Goal: Information Seeking & Learning: Compare options

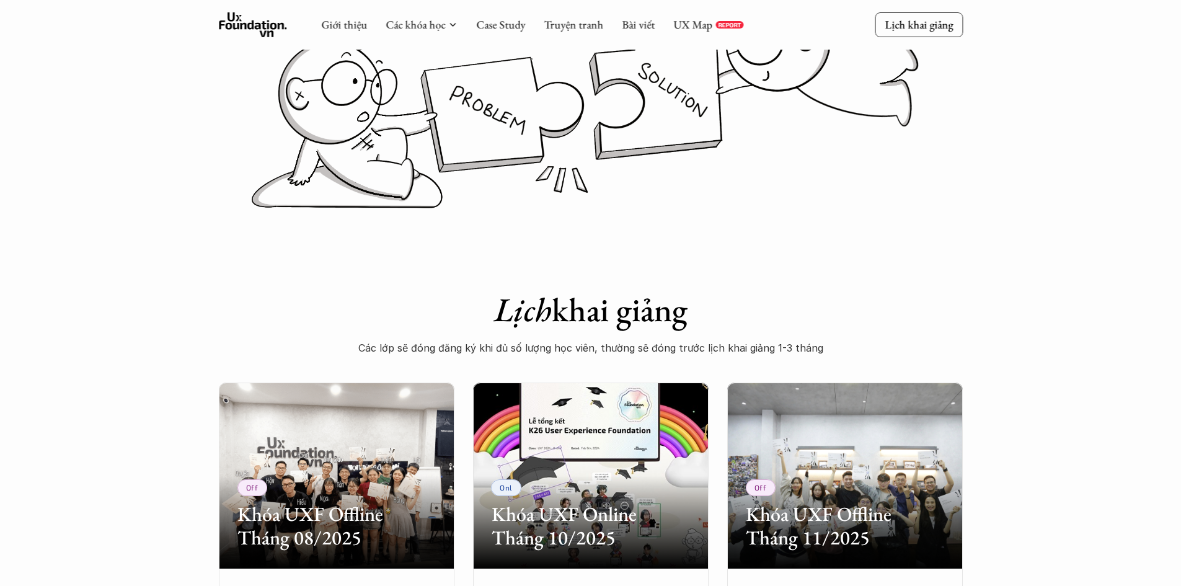
scroll to position [124, 0]
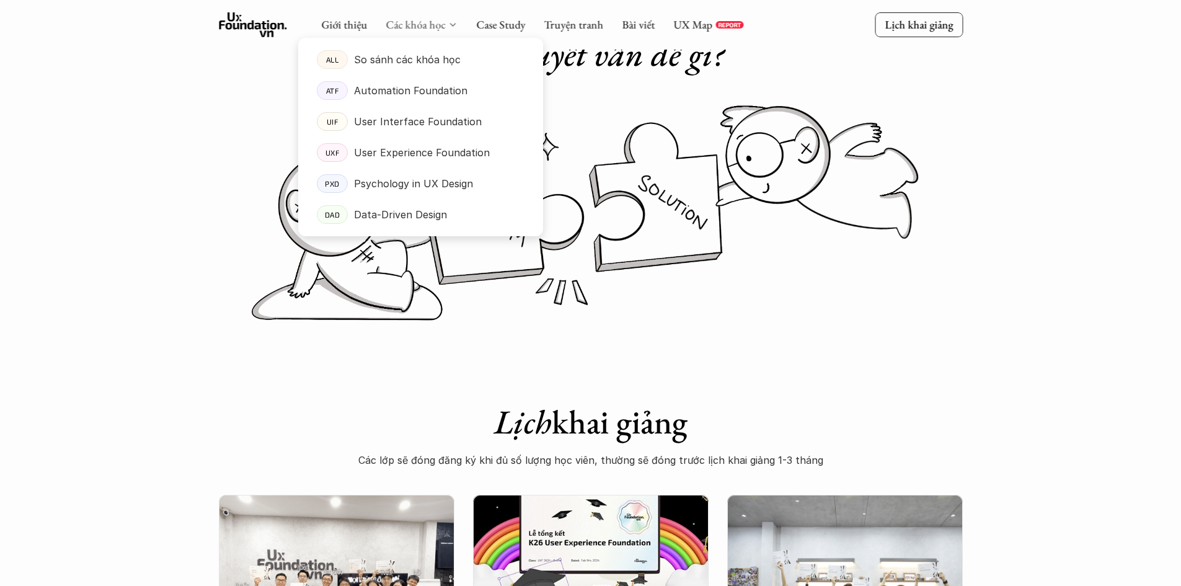
click at [424, 20] on link "Các khóa học" at bounding box center [416, 24] width 60 height 14
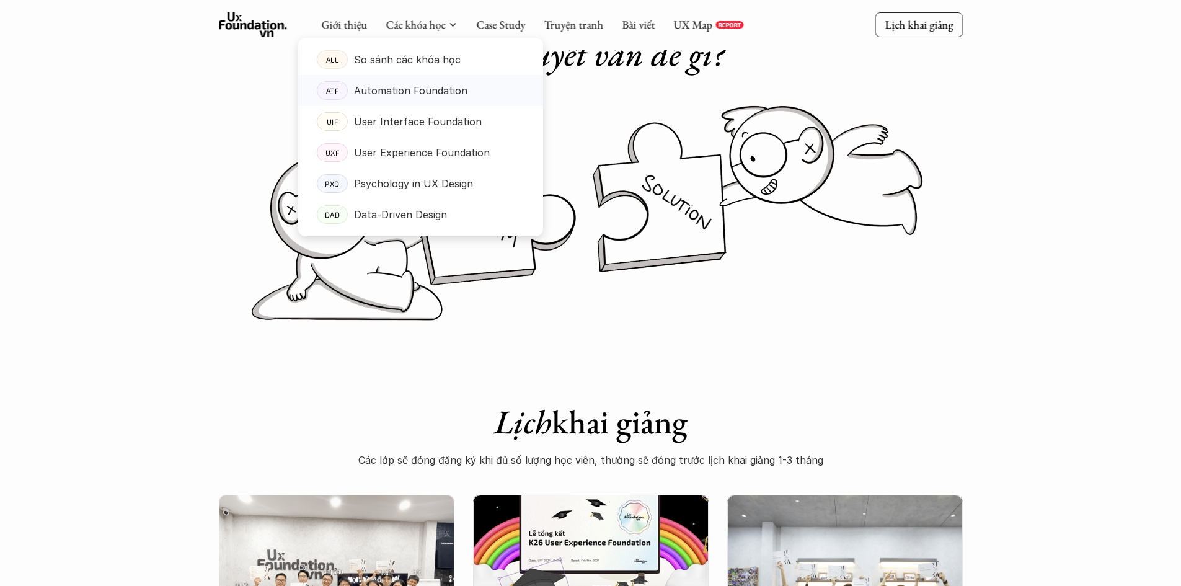
click at [390, 86] on p "Automation Foundation" at bounding box center [410, 90] width 113 height 19
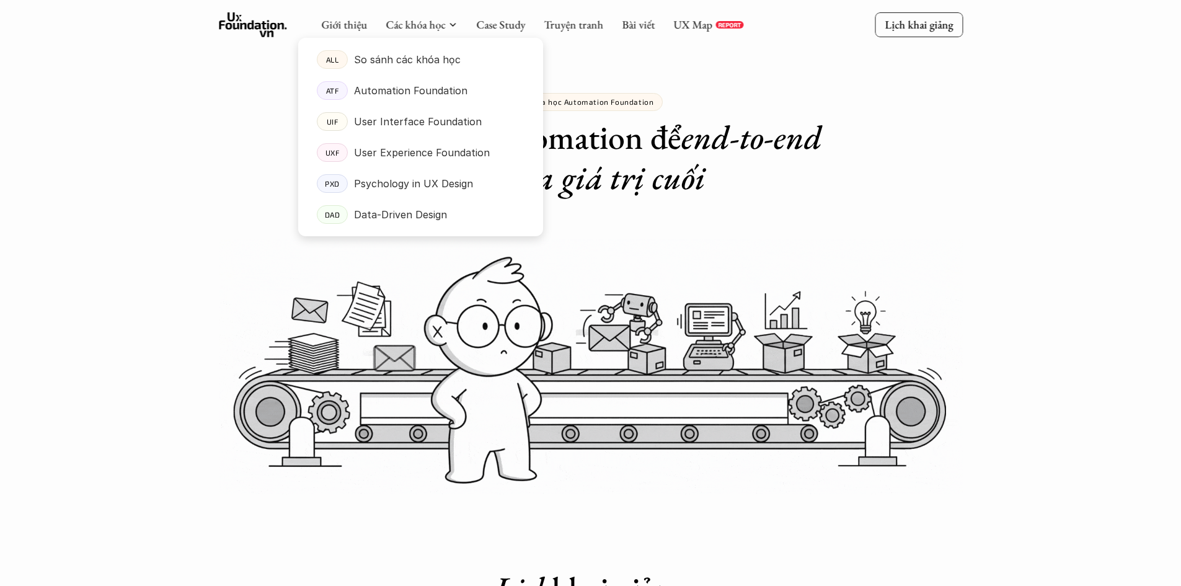
click at [412, 57] on p "So sánh các khóa học" at bounding box center [407, 59] width 107 height 19
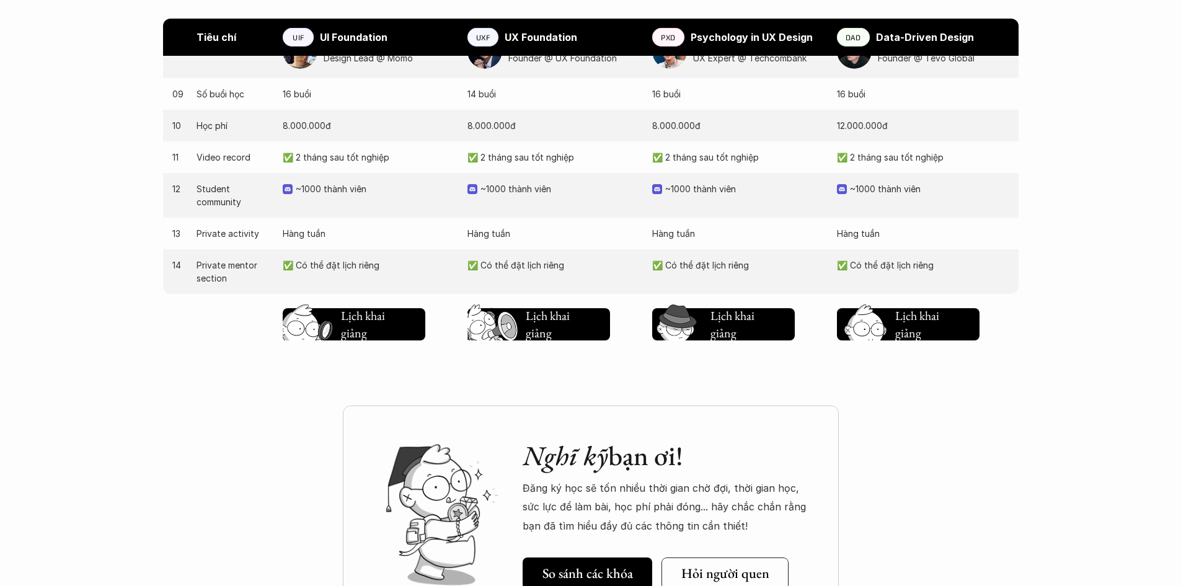
scroll to position [1302, 0]
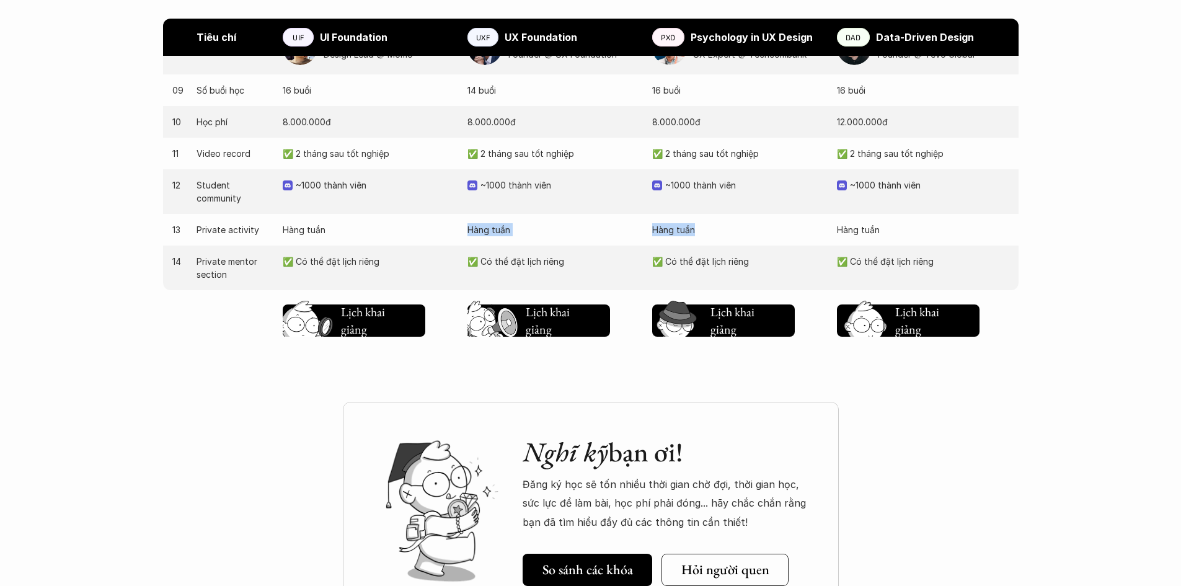
drag, startPoint x: 819, startPoint y: 231, endPoint x: 499, endPoint y: 311, distance: 329.8
click at [413, 253] on div "03 Giai đoạn sản phẩm Thiết kế giao diện sản phẩm Nghiên cứu người dùng (User N…" at bounding box center [590, 12] width 855 height 668
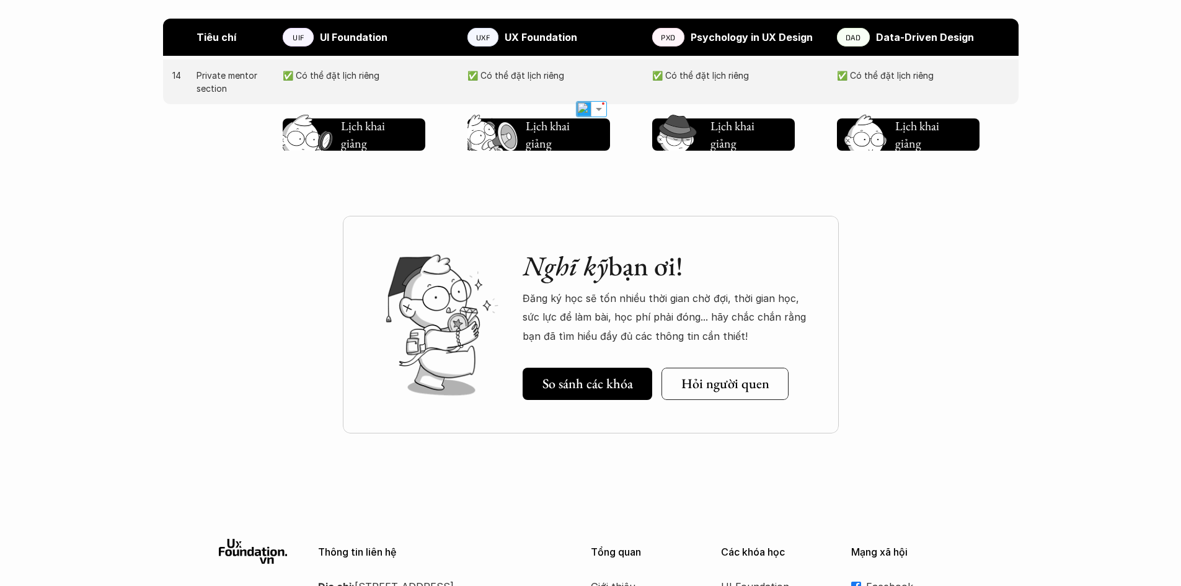
click at [954, 405] on div "Nghĩ kỹ bạn ơi! Đăng ký học sẽ tốn nhiều thời gian chờ đợi, thời gian học, sức …" at bounding box center [590, 340] width 1181 height 311
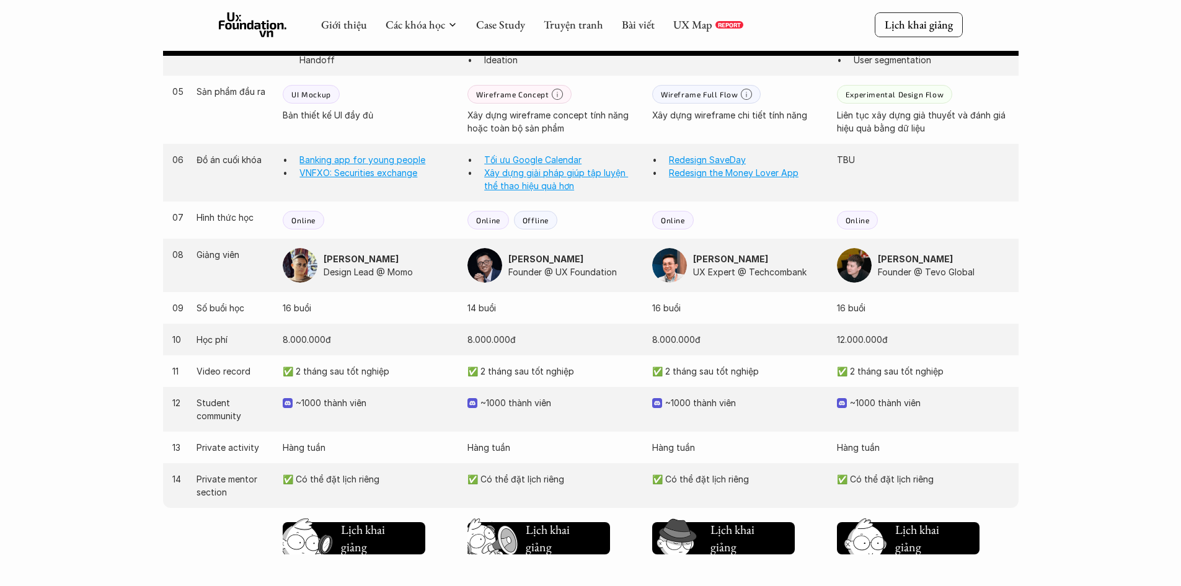
scroll to position [946, 0]
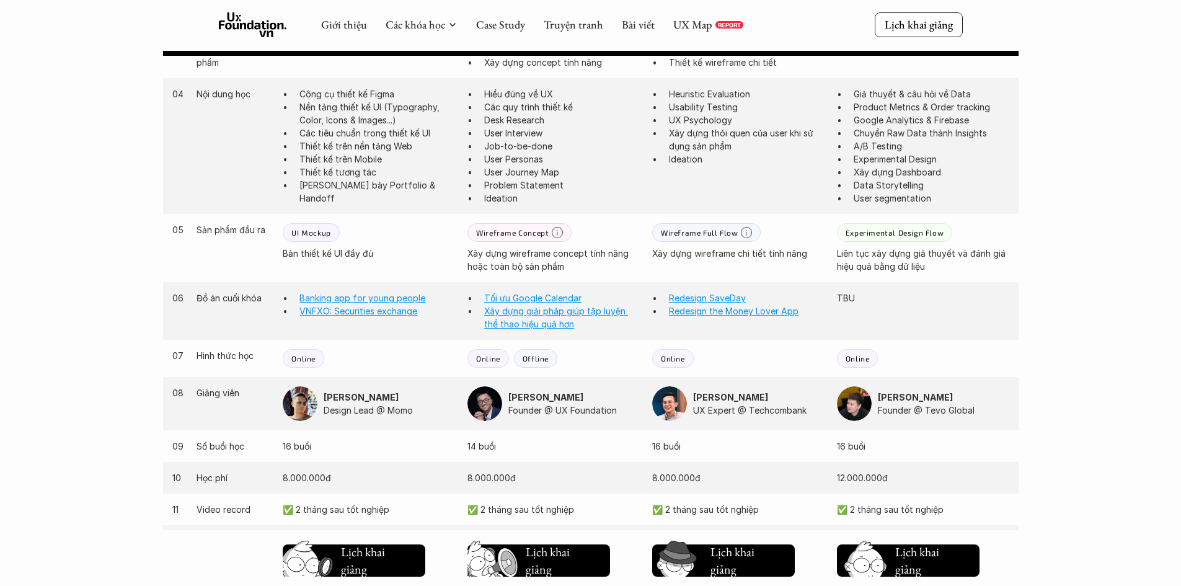
click at [418, 16] on div "Giới thiệu Các khóa học Case Study Truyện tranh Bài viết UX Map REPORT" at bounding box center [532, 24] width 422 height 25
click at [419, 20] on link "Các khóa học" at bounding box center [416, 24] width 60 height 14
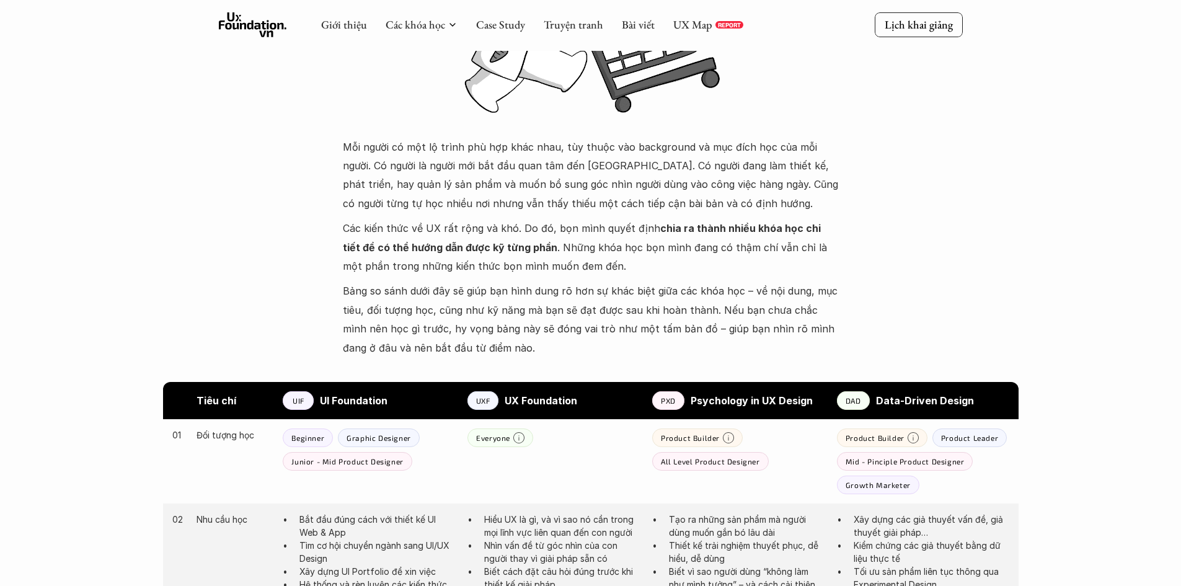
scroll to position [326, 0]
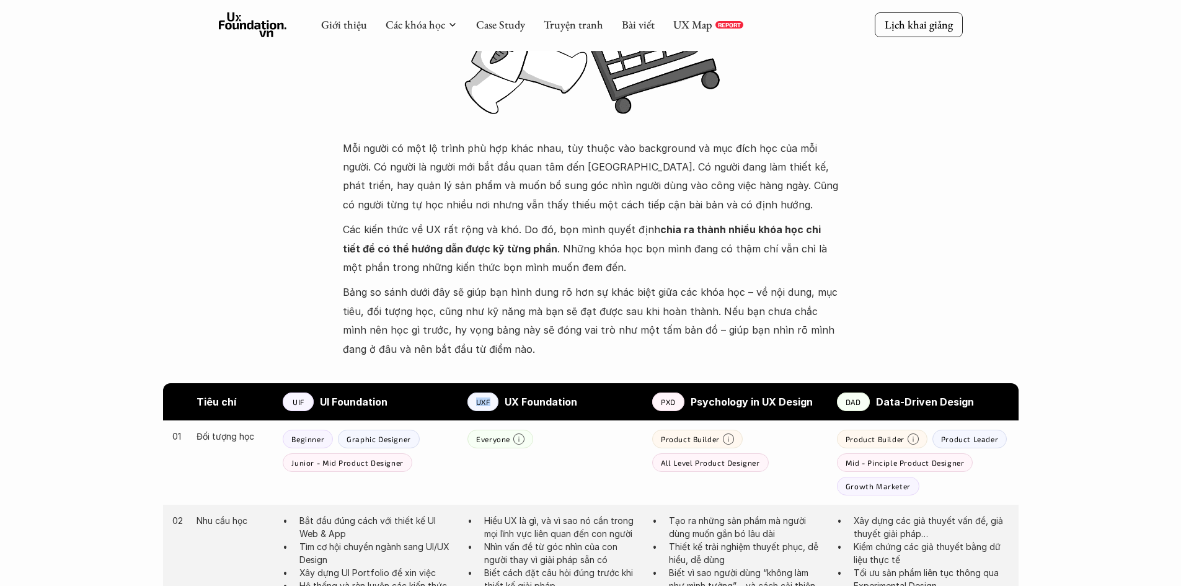
drag, startPoint x: 497, startPoint y: 402, endPoint x: 408, endPoint y: 395, distance: 89.5
click at [423, 400] on div "Tiêu chí UIF UI Foundation UXF UX Foundation PXD Psychology in UX Design DAD Da…" at bounding box center [590, 401] width 855 height 37
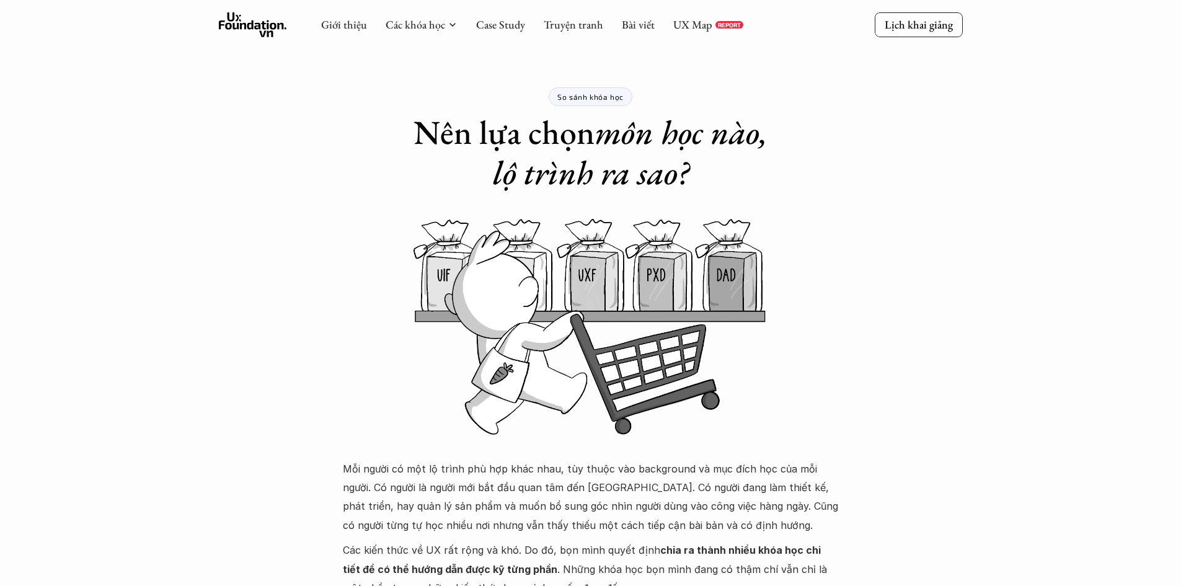
scroll to position [0, 0]
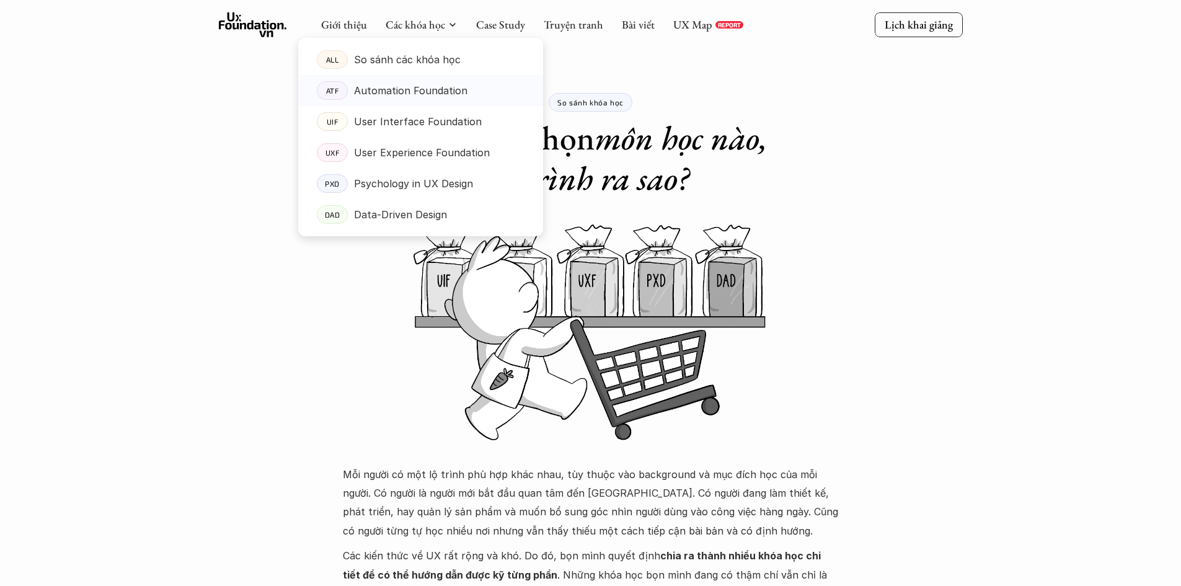
click at [433, 90] on p "Automation Foundation" at bounding box center [410, 90] width 113 height 19
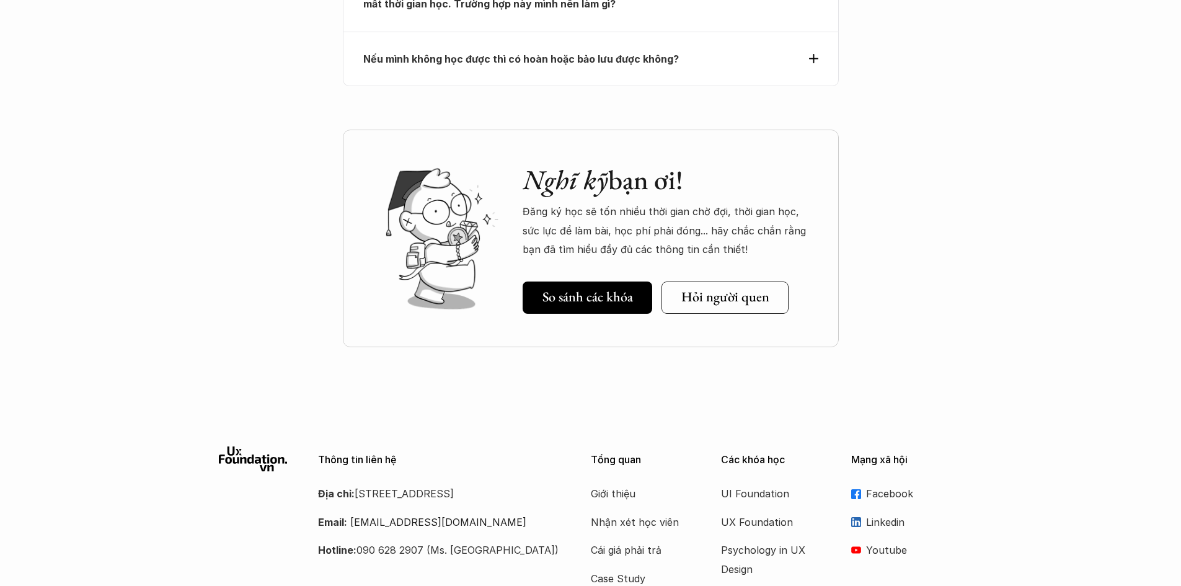
scroll to position [4976, 0]
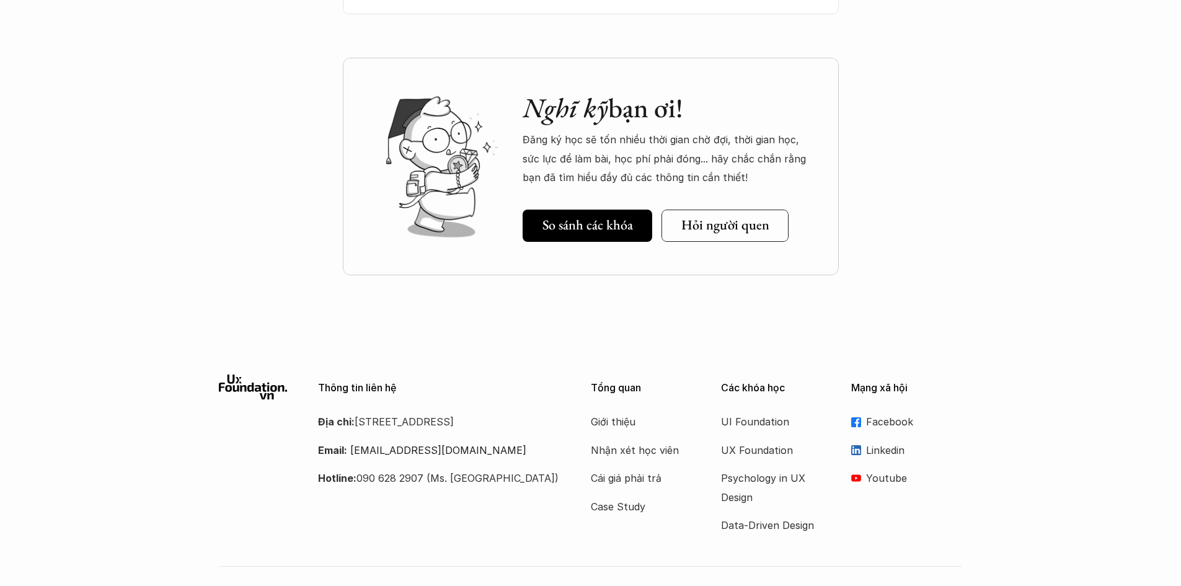
click at [891, 412] on p "Facebook" at bounding box center [914, 421] width 97 height 19
